Goal: Task Accomplishment & Management: Manage account settings

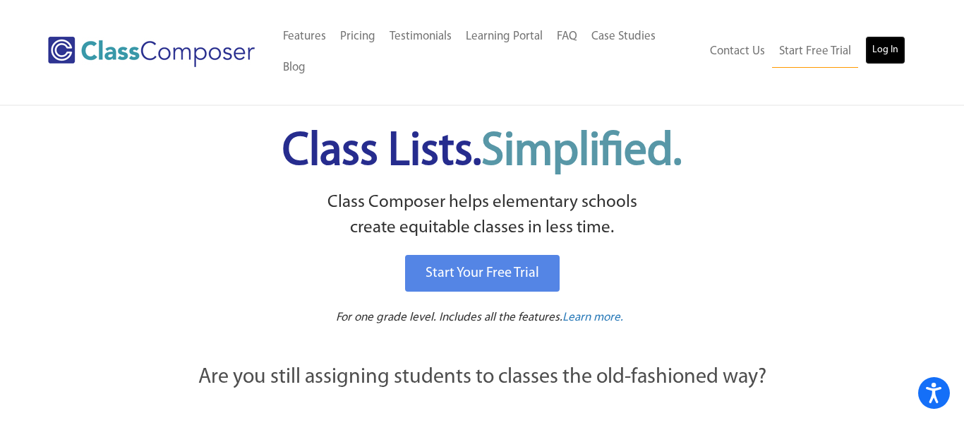
click at [891, 40] on link "Log In" at bounding box center [885, 50] width 40 height 28
click at [807, 252] on div "Start Your Free Trial" at bounding box center [482, 273] width 696 height 44
click at [886, 36] on link "Log In" at bounding box center [885, 50] width 40 height 28
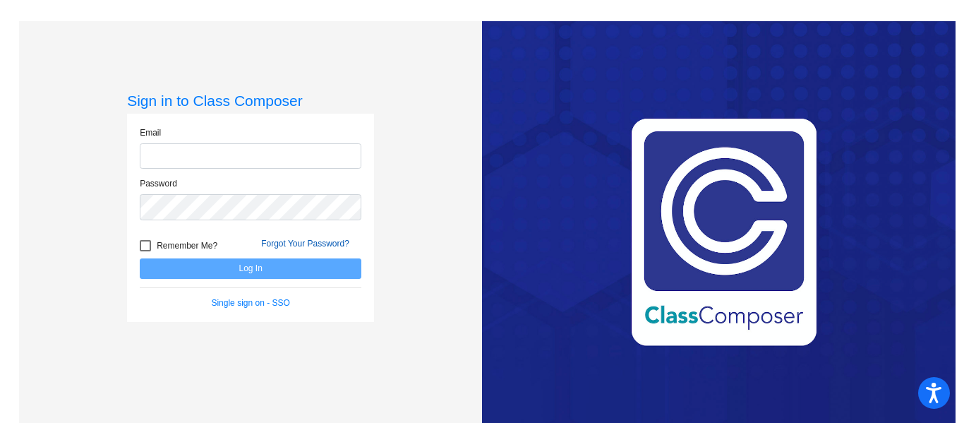
click at [286, 243] on form "Email Password Remember Me? Forgot Your Password? Log In Single sign on - SSO" at bounding box center [251, 217] width 222 height 183
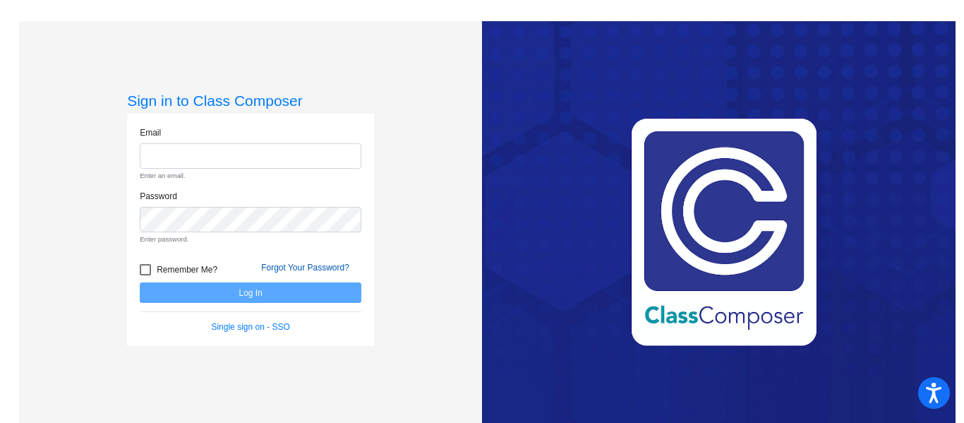
click at [290, 269] on link "Forgot Your Password?" at bounding box center [305, 267] width 88 height 10
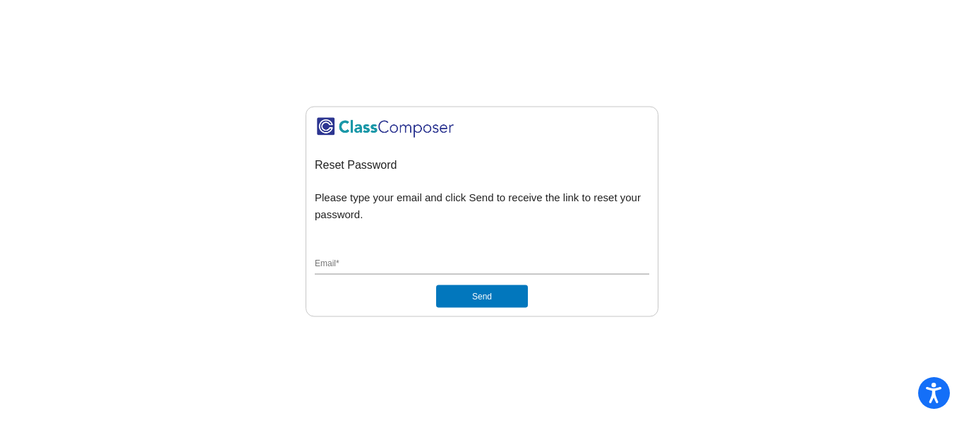
click at [334, 258] on input "Email *" at bounding box center [482, 264] width 334 height 13
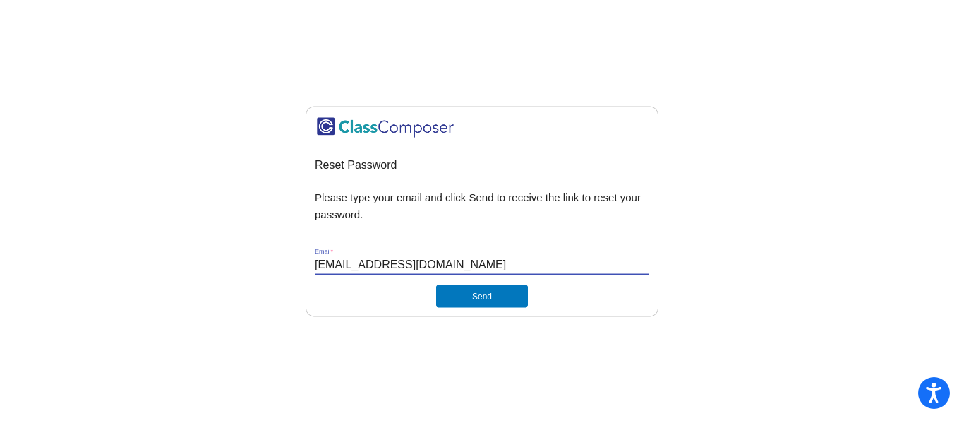
type input "[EMAIL_ADDRESS][DOMAIN_NAME]"
click at [485, 293] on button "Send" at bounding box center [482, 296] width 92 height 23
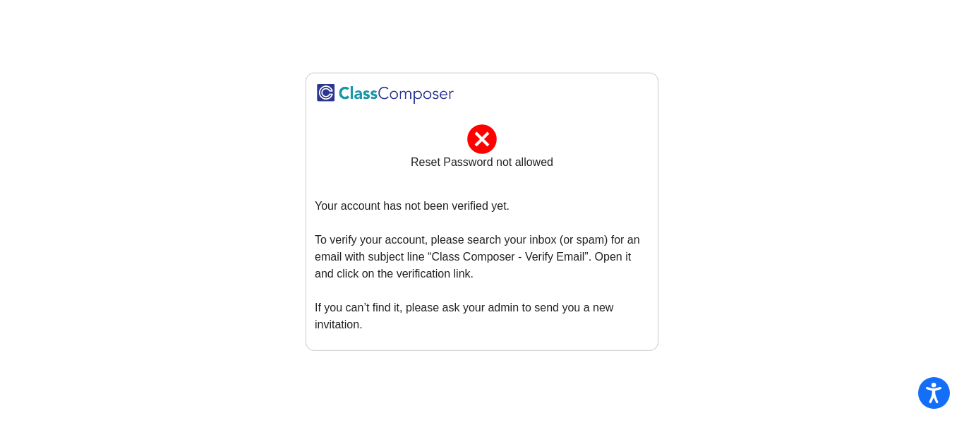
click at [484, 138] on mat-icon "cancel" at bounding box center [481, 129] width 35 height 17
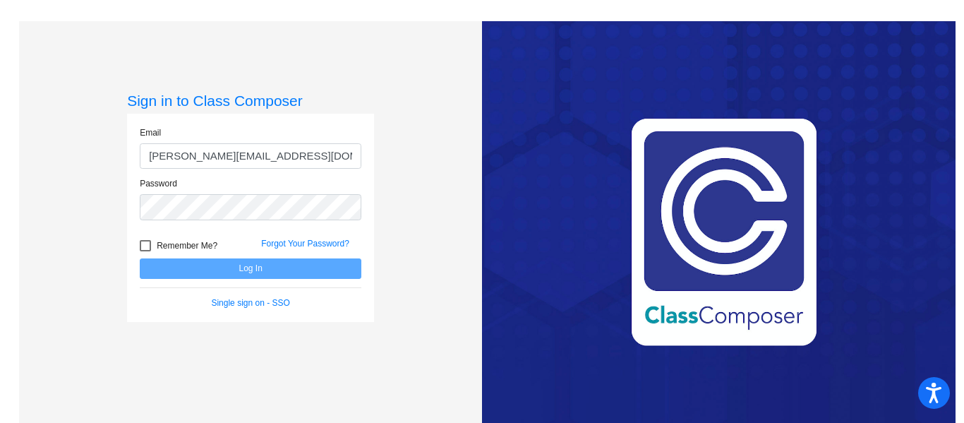
type input "[PERSON_NAME][EMAIL_ADDRESS][DOMAIN_NAME]"
click at [318, 243] on link "Forgot Your Password?" at bounding box center [305, 243] width 88 height 10
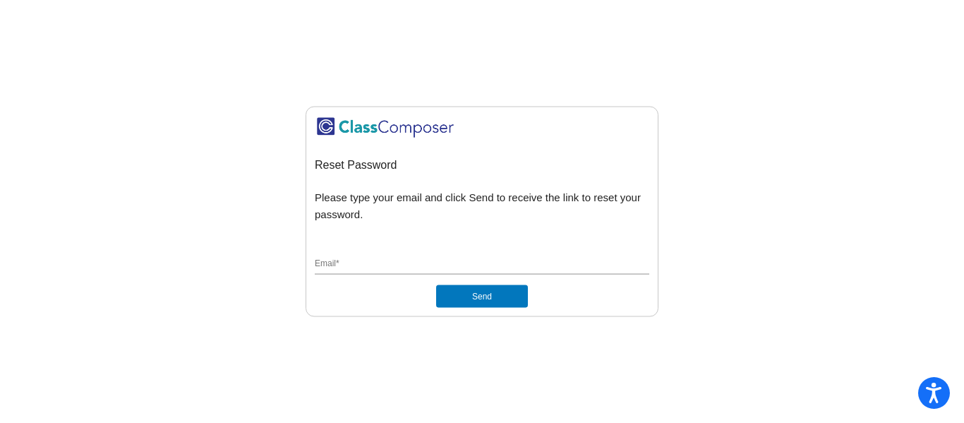
click at [343, 267] on input "Email *" at bounding box center [482, 264] width 334 height 13
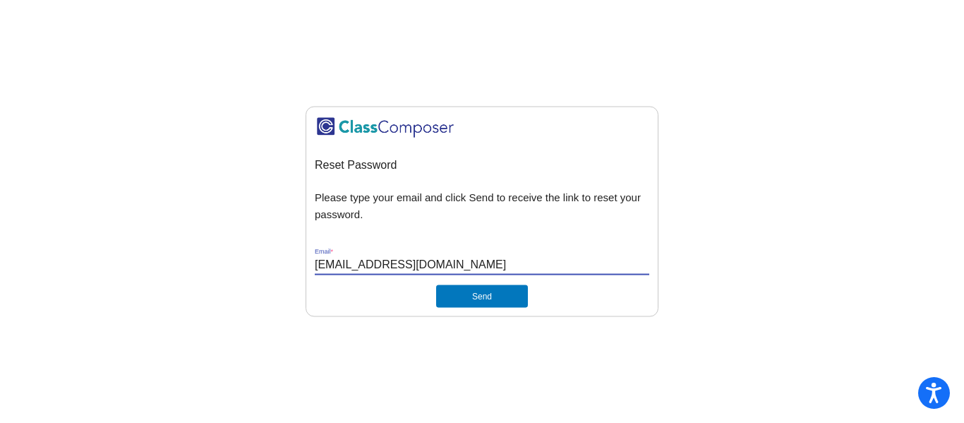
type input "[EMAIL_ADDRESS][DOMAIN_NAME]"
click at [483, 298] on button "Send" at bounding box center [482, 296] width 92 height 23
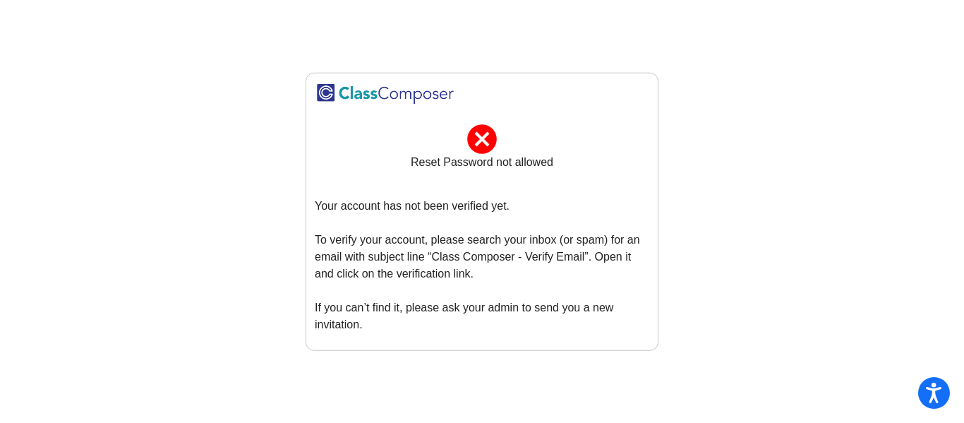
click at [484, 138] on mat-icon "cancel" at bounding box center [481, 129] width 35 height 17
